Goal: Task Accomplishment & Management: Complete application form

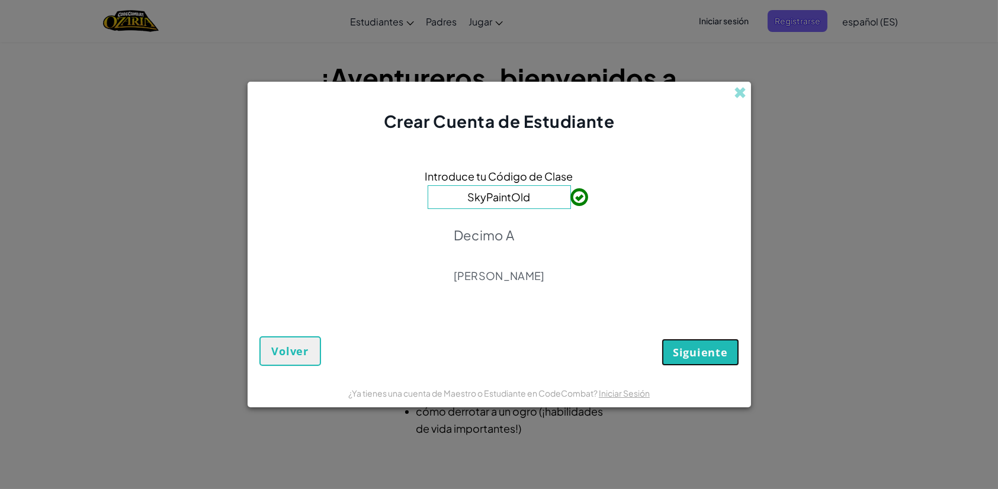
click at [713, 355] on span "Siguiente" at bounding box center [700, 352] width 55 height 14
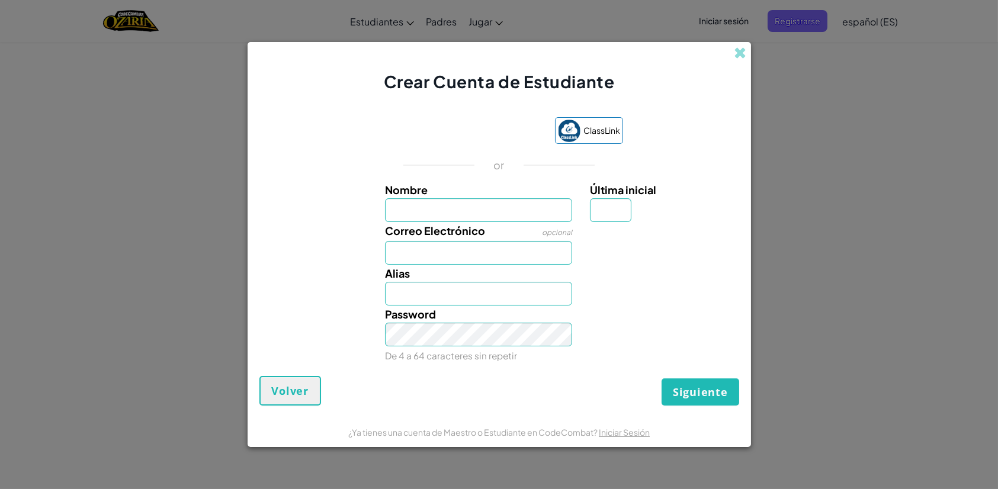
click at [645, 72] on div "Crear Cuenta de Estudiante" at bounding box center [500, 68] width 504 height 52
click at [460, 200] on input "Nombre" at bounding box center [478, 210] width 187 height 24
type input "[PERSON_NAME]"
click at [466, 251] on input "Correo Electrónico" at bounding box center [478, 253] width 187 height 24
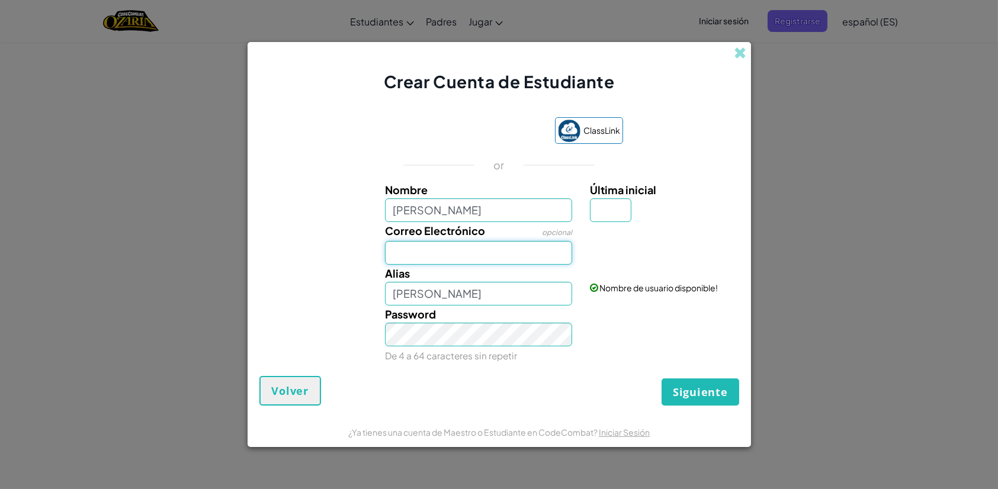
type input "[EMAIL_ADDRESS][DOMAIN_NAME]"
click at [623, 207] on input "Última inicial" at bounding box center [610, 210] width 41 height 24
type input "a"
type input "A"
type input "[PERSON_NAME]"
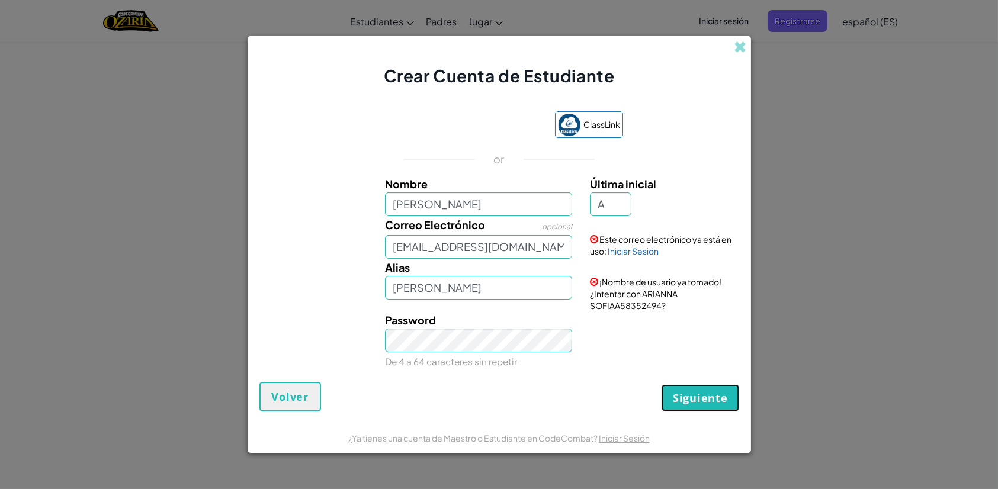
click at [700, 401] on span "Siguiente" at bounding box center [700, 398] width 55 height 14
click at [700, 401] on div "Siguiente Volver" at bounding box center [499, 397] width 480 height 30
click at [608, 206] on input "A" at bounding box center [610, 205] width 41 height 24
type input "[PERSON_NAME]"
click at [305, 291] on div "[PERSON_NAME] ¡Nombre de usuario ya tomado! ¿Intentar con ARIANNA SOFIAA5835249…" at bounding box center [500, 285] width 492 height 53
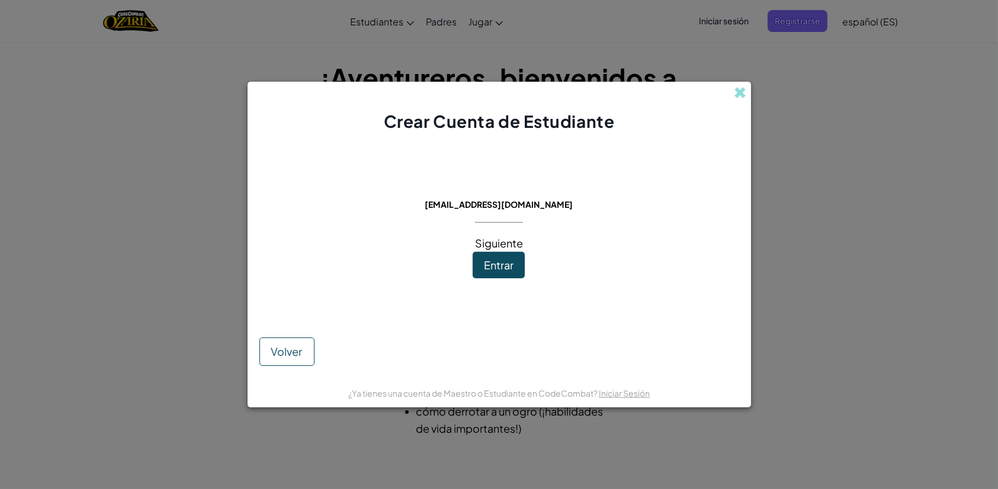
click at [510, 264] on span "Entrar" at bounding box center [499, 265] width 30 height 14
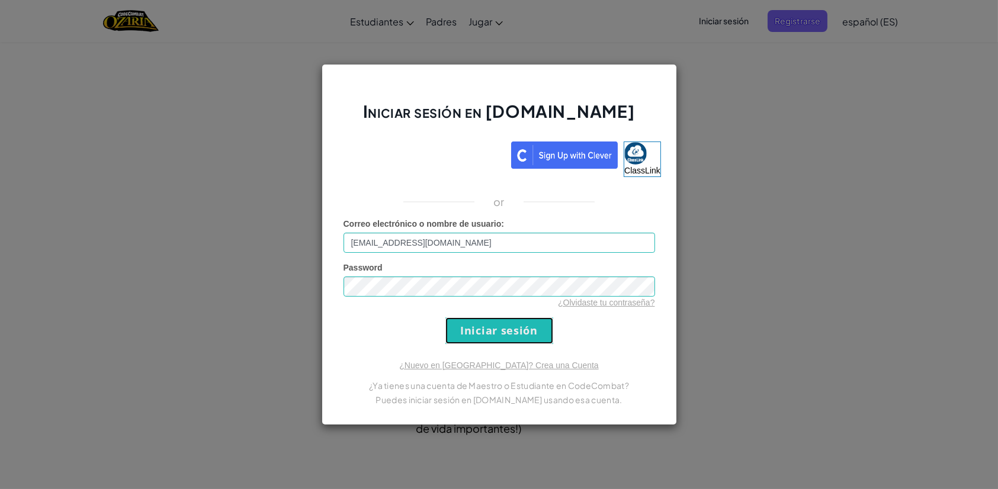
click at [501, 322] on input "Iniciar sesión" at bounding box center [499, 331] width 108 height 27
